Goal: Information Seeking & Learning: Learn about a topic

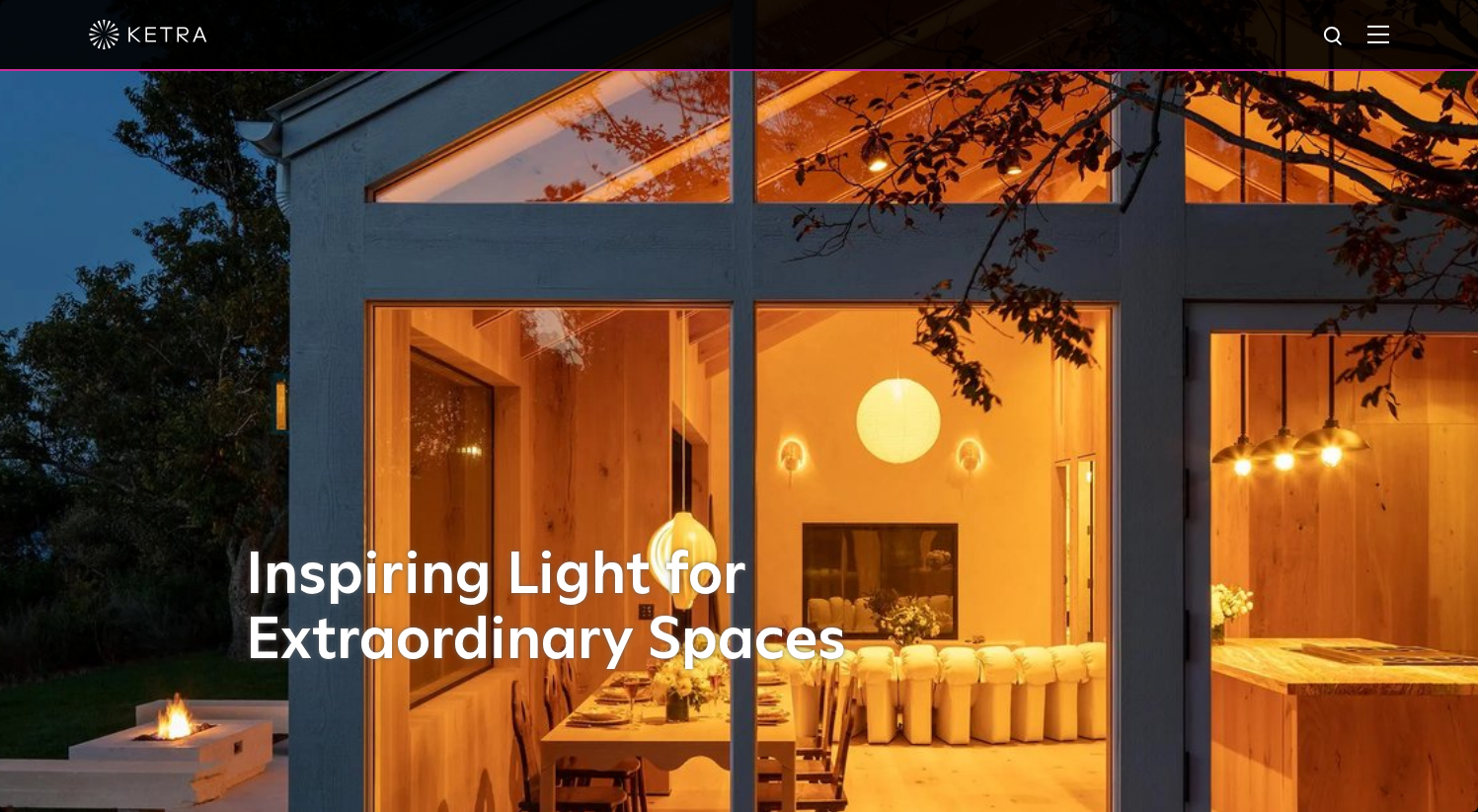
click at [1389, 25] on img at bounding box center [1379, 34] width 22 height 19
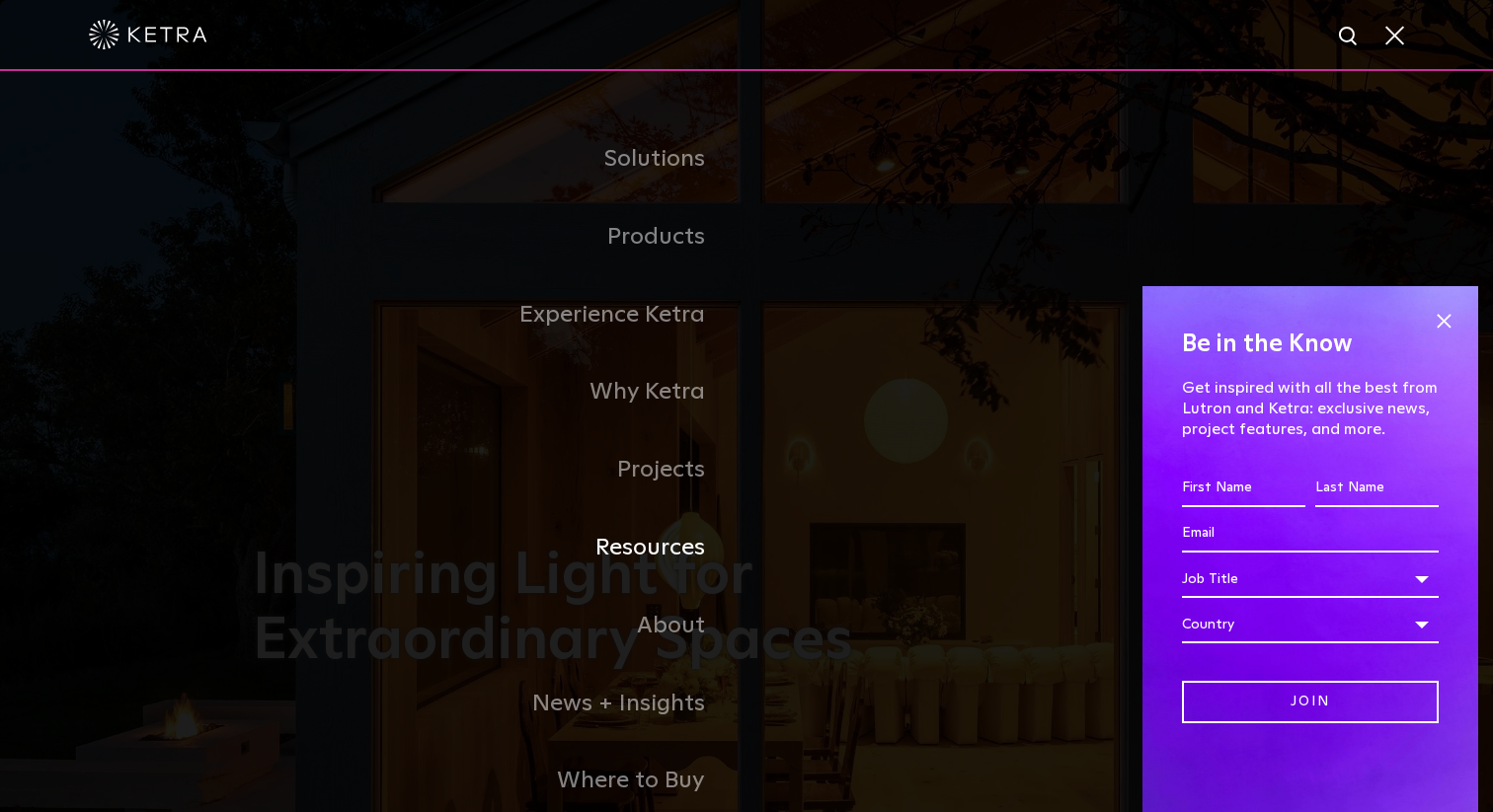
click at [636, 560] on link "Resources" at bounding box center [500, 548] width 494 height 78
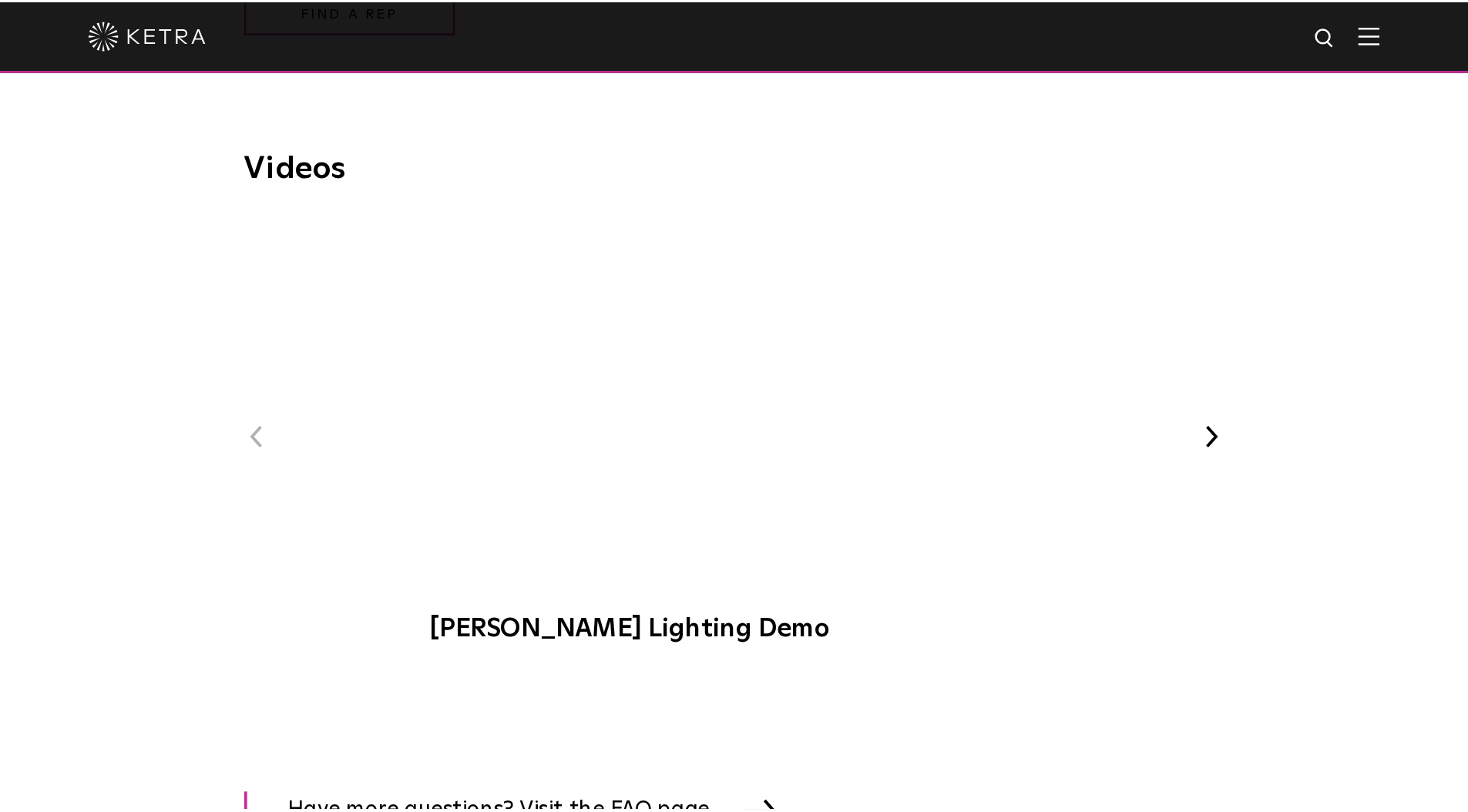
scroll to position [1806, 0]
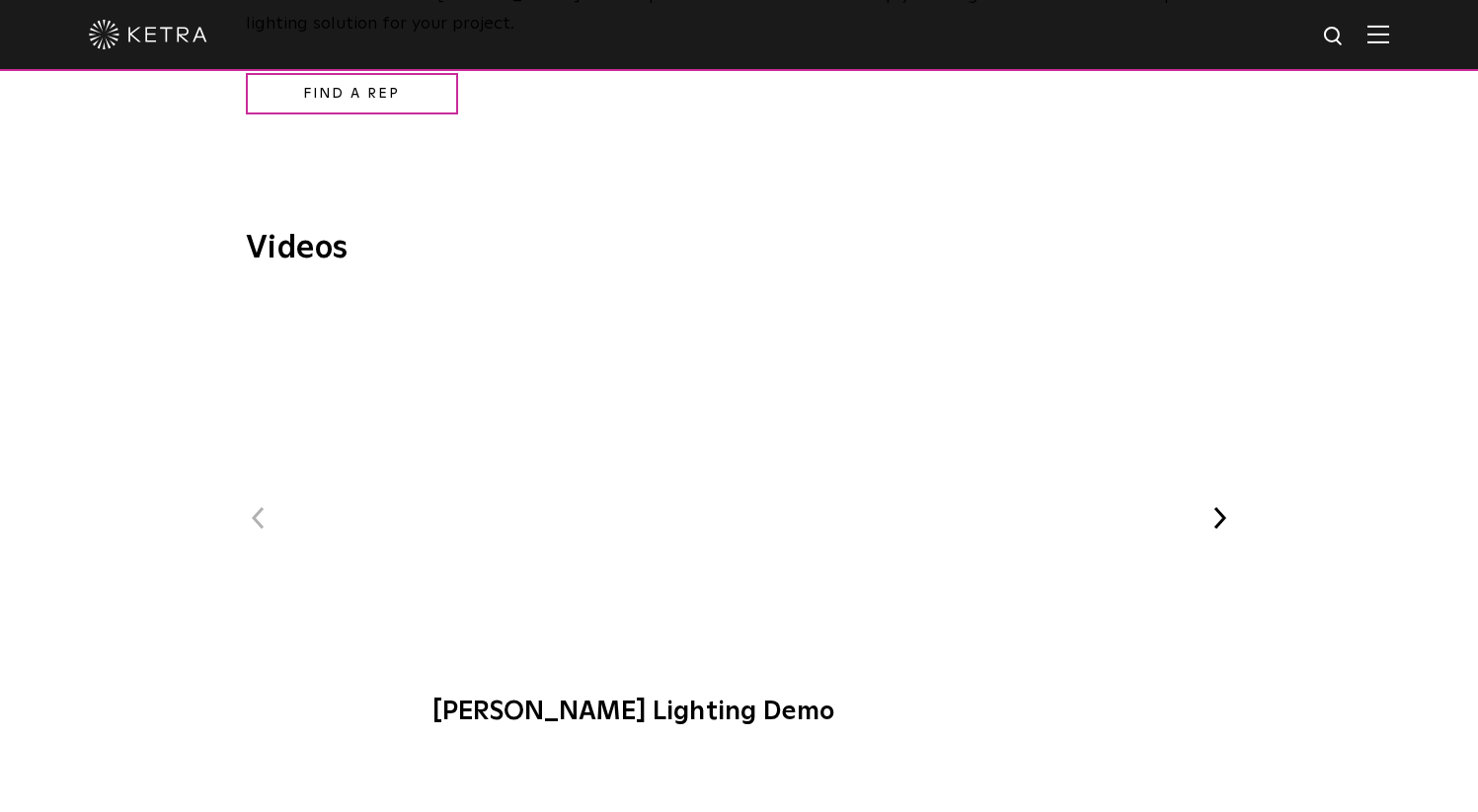
click at [738, 468] on span "Ketra Lighting Demo" at bounding box center [739, 523] width 665 height 449
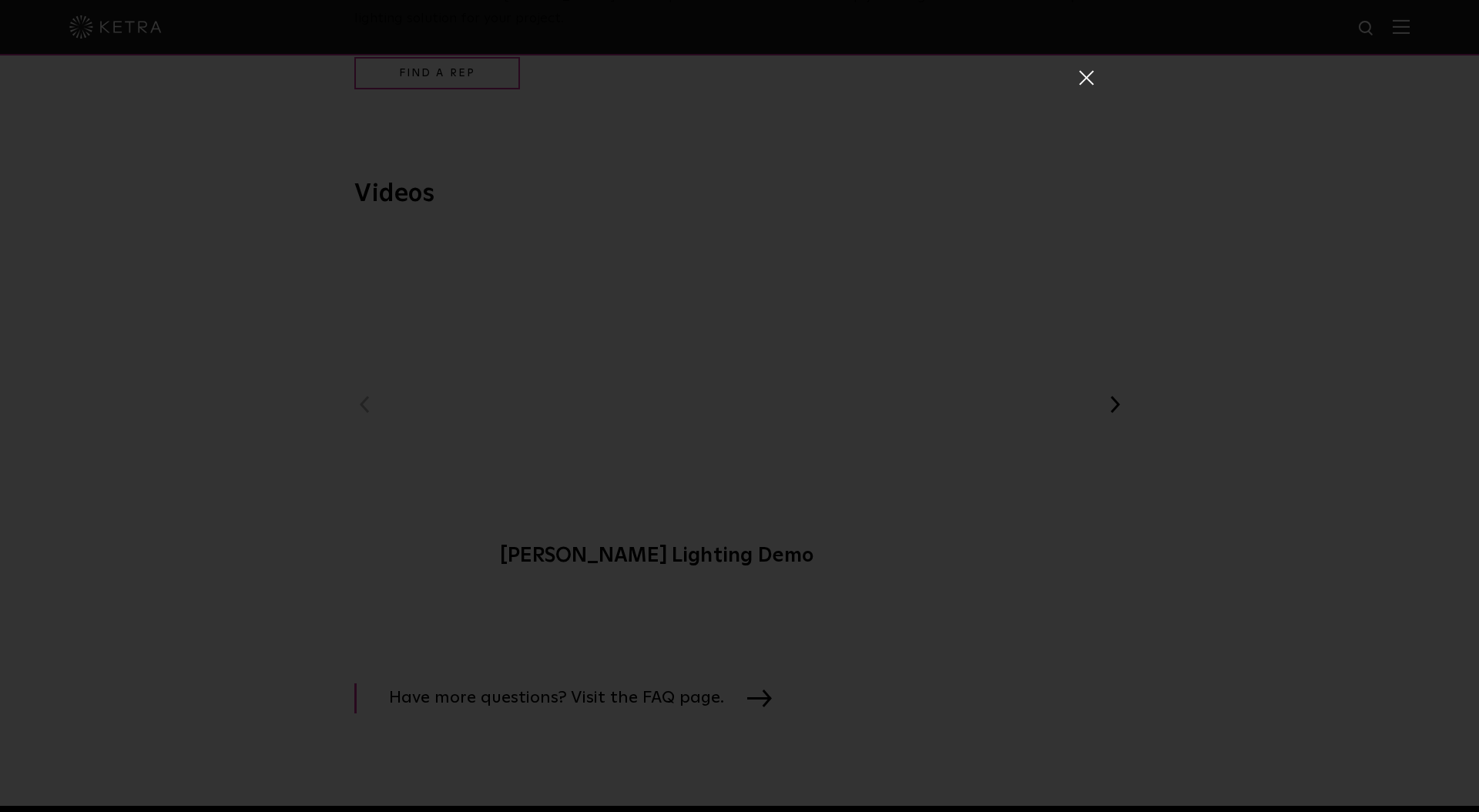
click at [1080, 89] on span at bounding box center [1086, 82] width 17 height 25
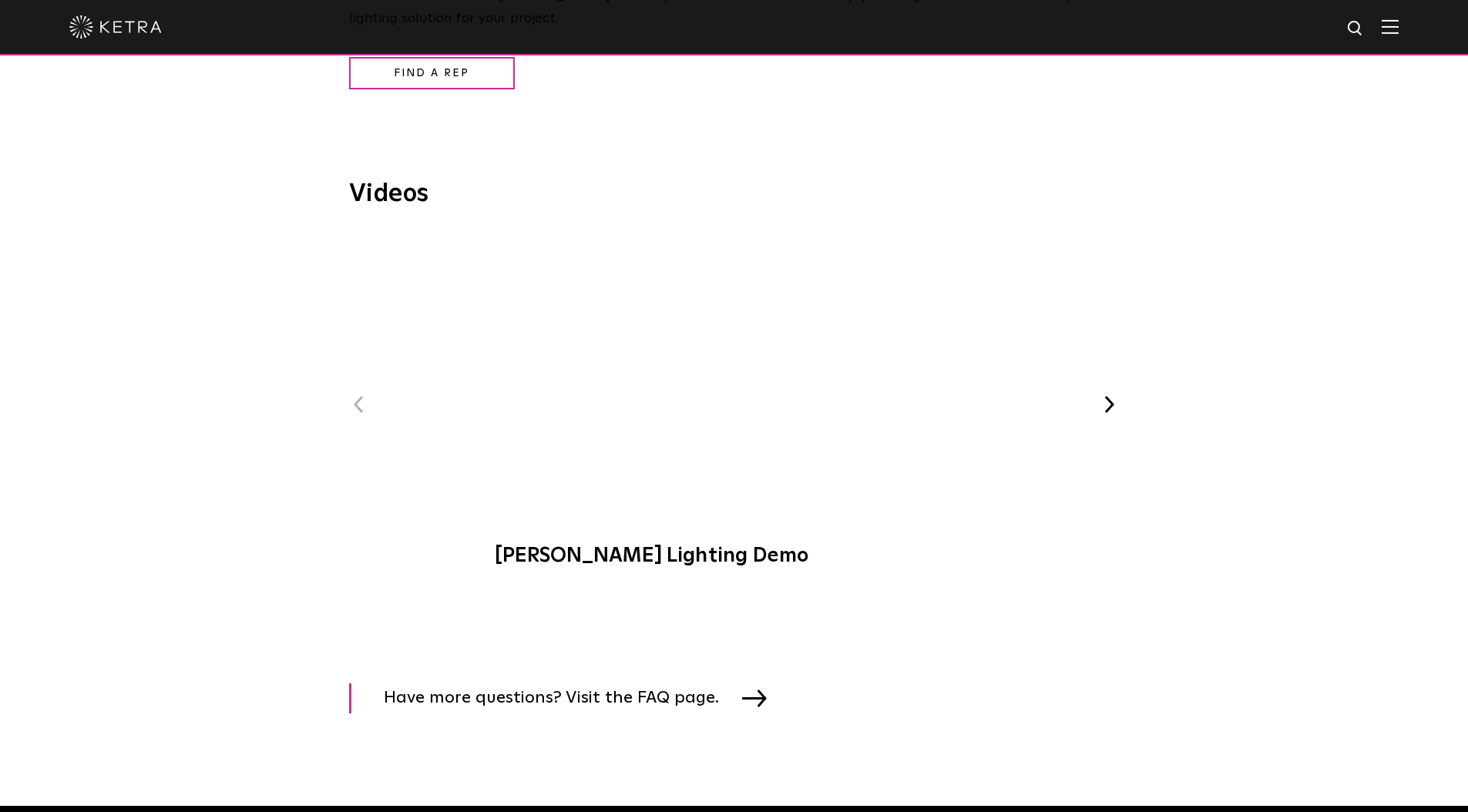
click at [1116, 401] on button "Next" at bounding box center [1109, 404] width 20 height 20
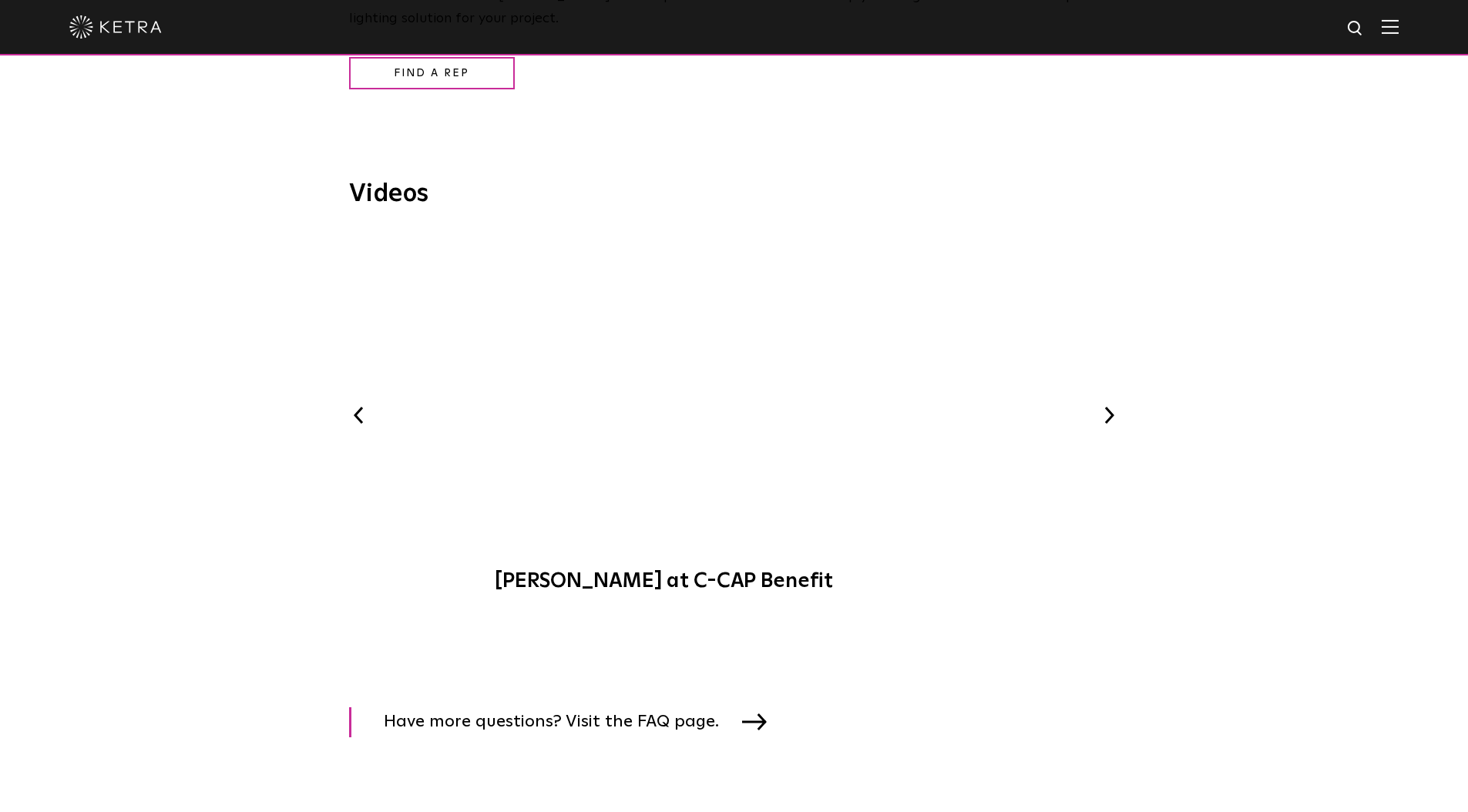
click at [1116, 401] on div "Previous Ketra Lighting Demo Ketra at C-CAP Benefit WELL-Certified: Delos HQ Ke…" at bounding box center [734, 419] width 770 height 372
click at [1111, 406] on button "Next" at bounding box center [1109, 415] width 20 height 20
click at [1107, 414] on button "Next" at bounding box center [1109, 415] width 20 height 20
click at [1109, 412] on button "Next" at bounding box center [1109, 415] width 20 height 20
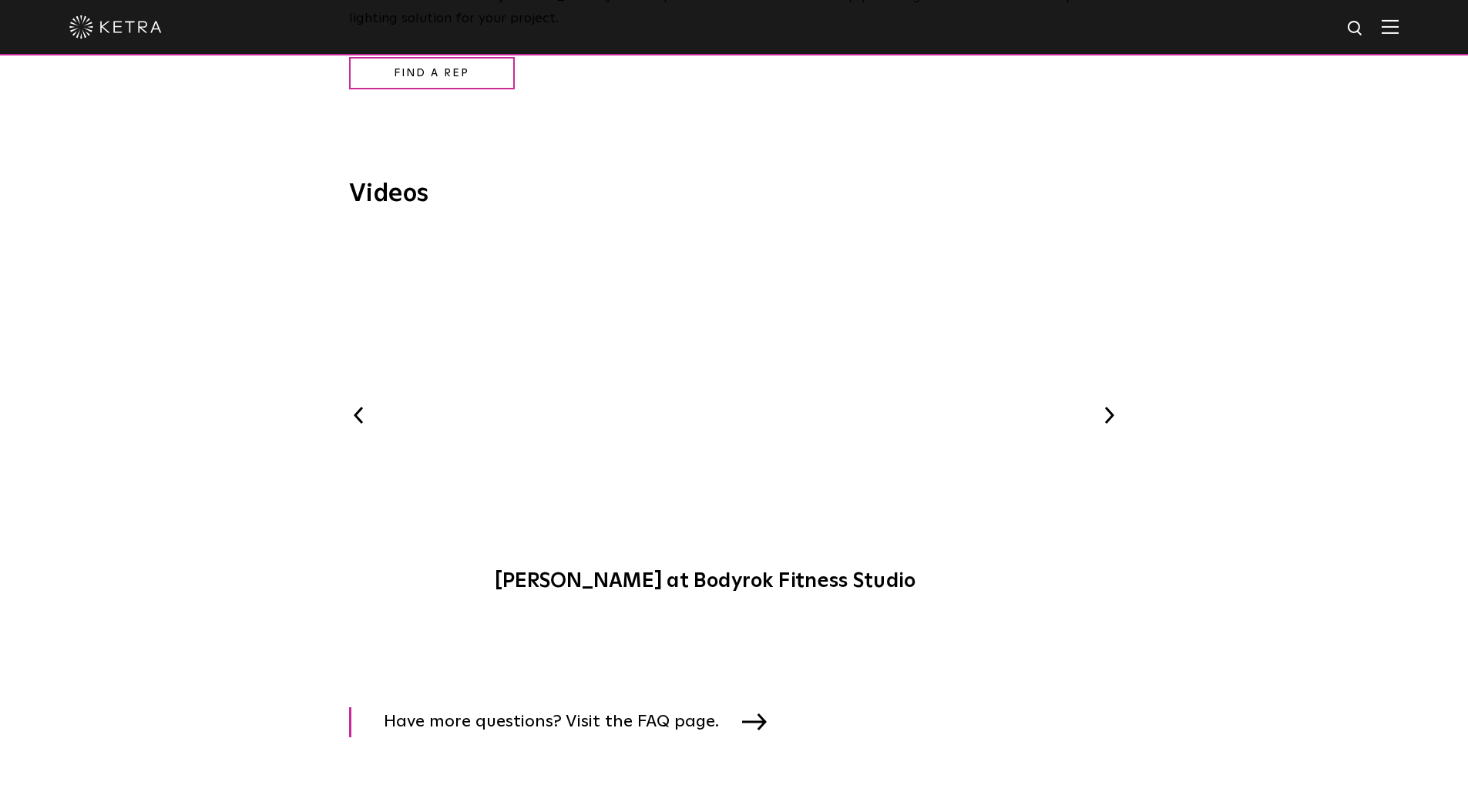
click at [1109, 412] on button "Next" at bounding box center [1109, 415] width 20 height 20
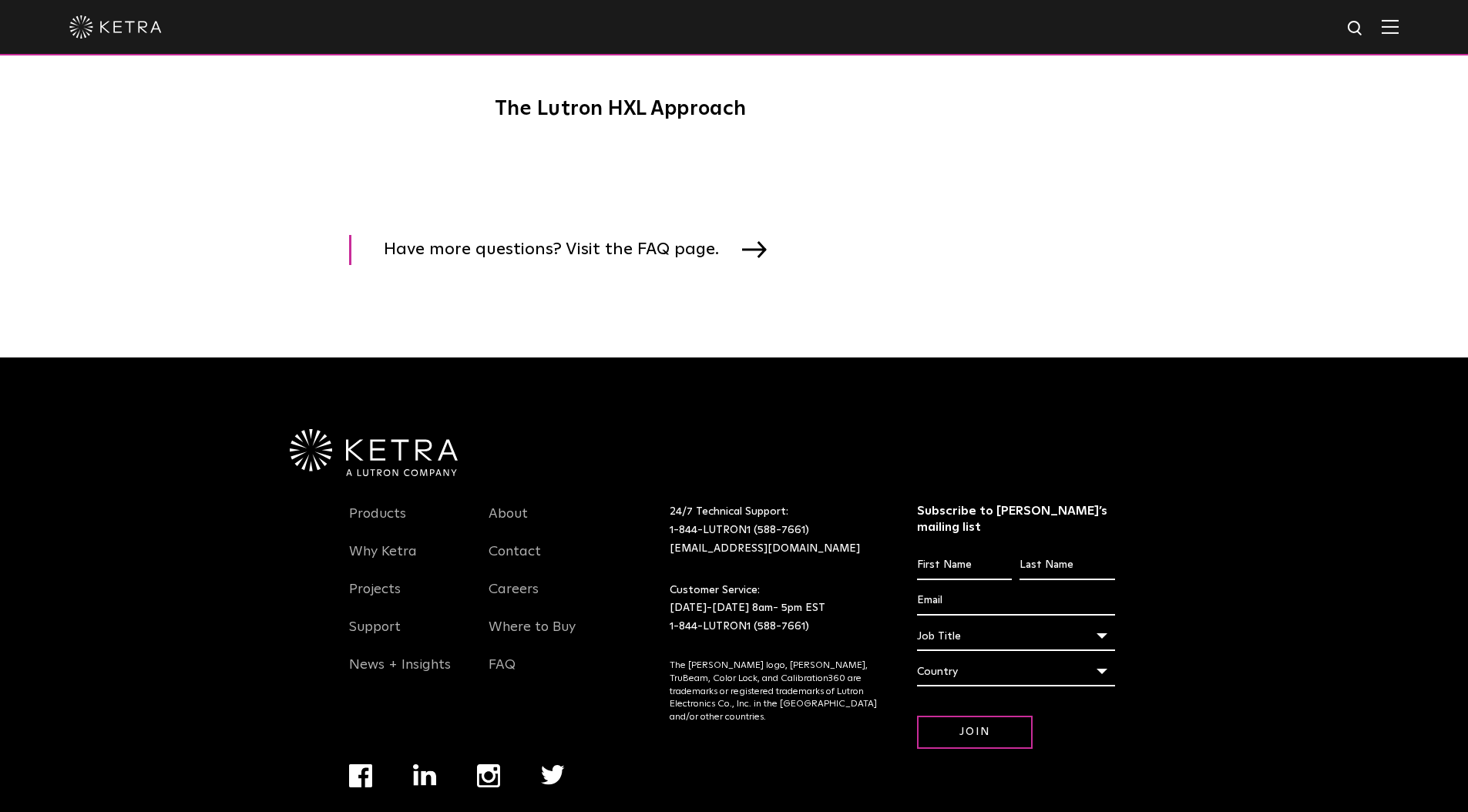
scroll to position [2317, 0]
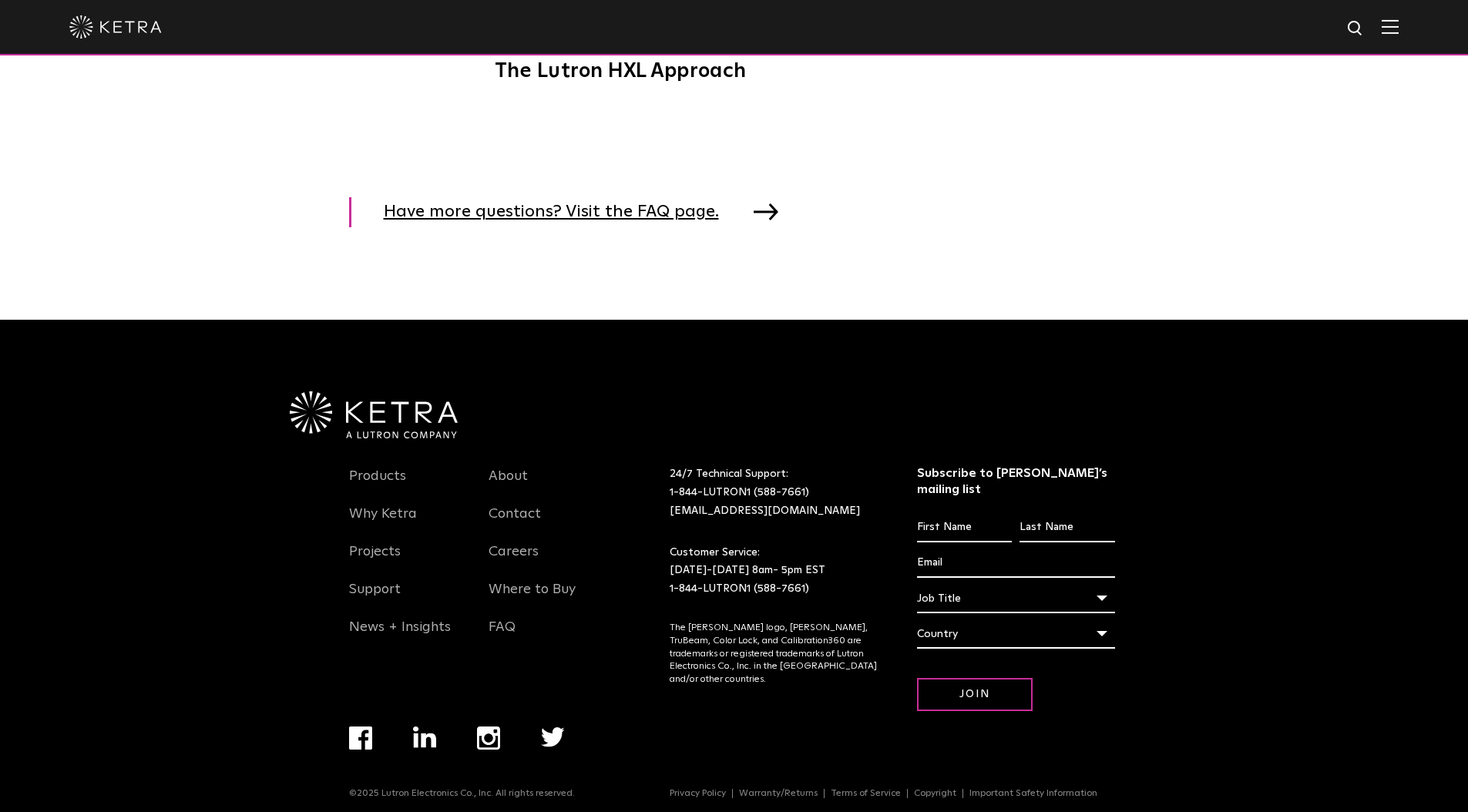
click at [687, 212] on span "Have more questions? Visit the FAQ page." at bounding box center [563, 212] width 359 height 30
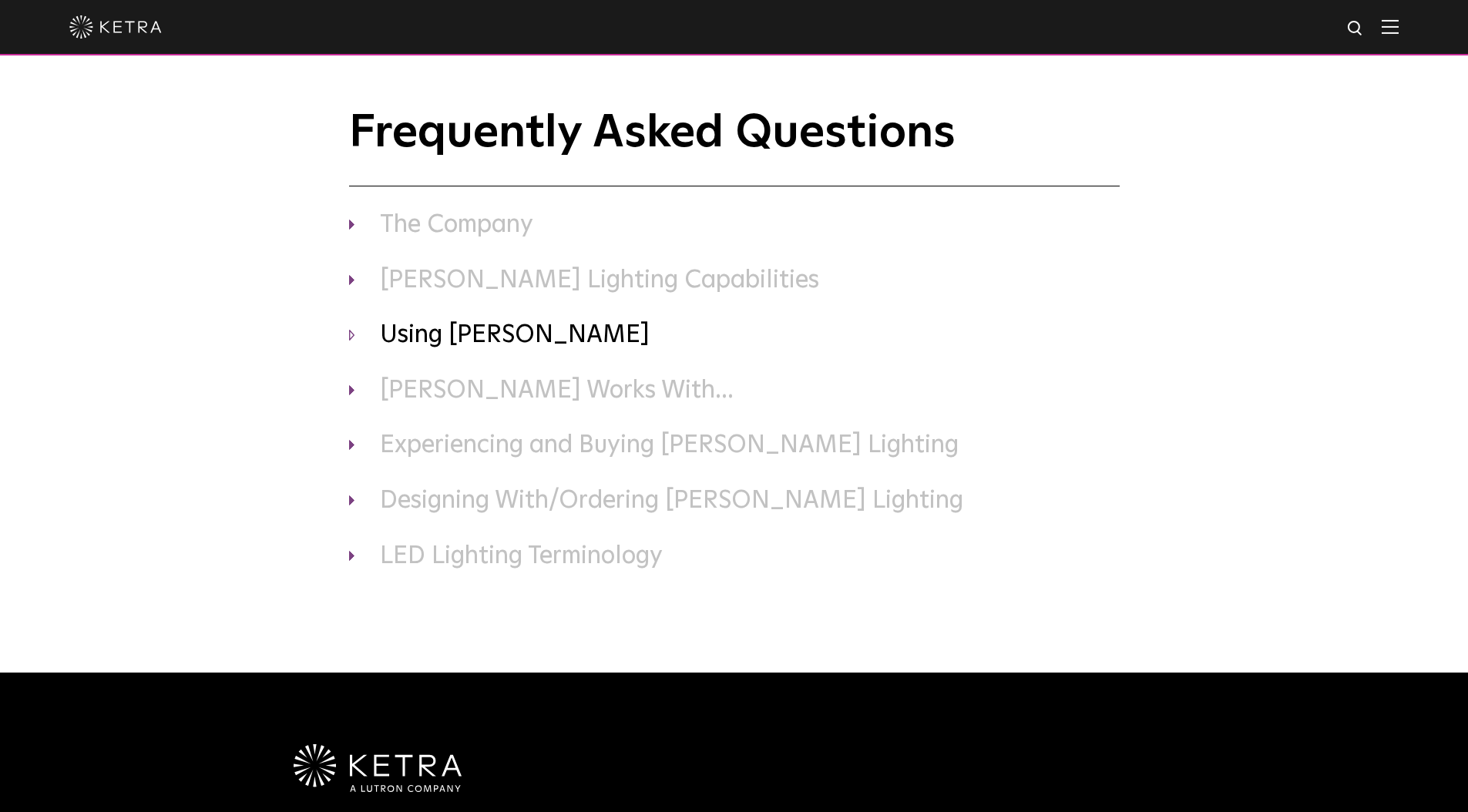
click at [445, 348] on h3 "Using [PERSON_NAME]" at bounding box center [734, 336] width 770 height 33
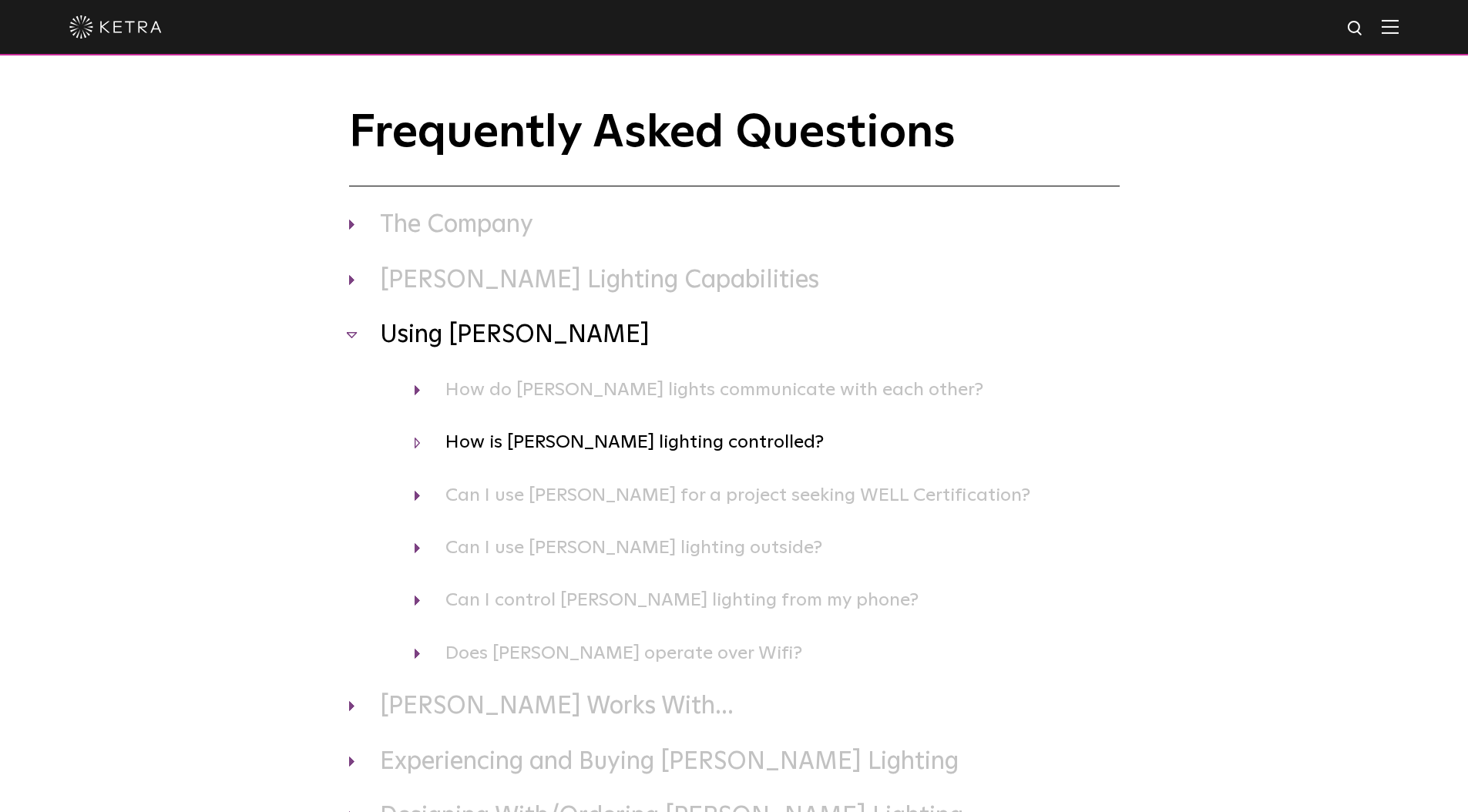
click at [582, 443] on h4 "How is [PERSON_NAME] lighting controlled?" at bounding box center [767, 442] width 705 height 30
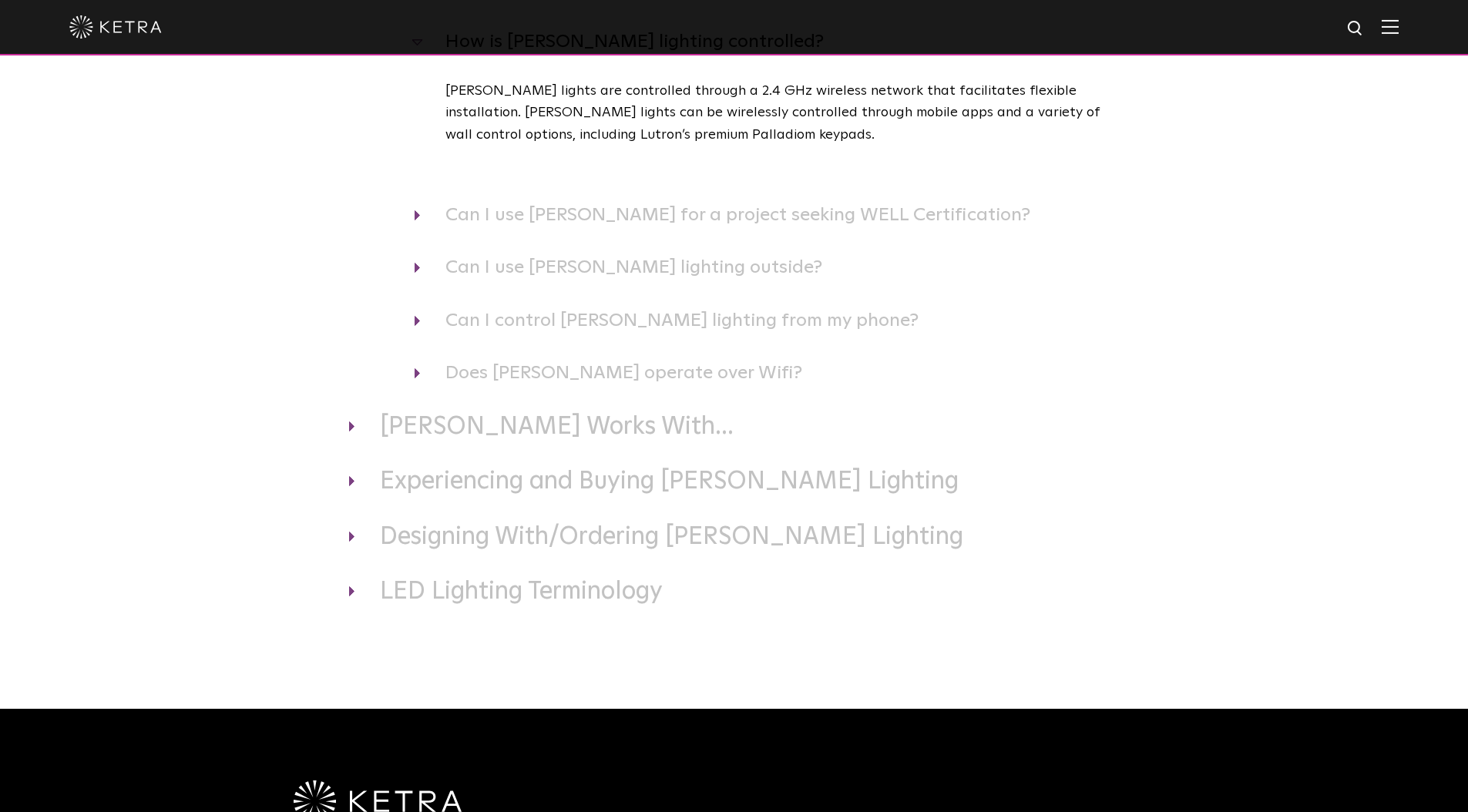
scroll to position [414, 0]
